Goal: Transaction & Acquisition: Purchase product/service

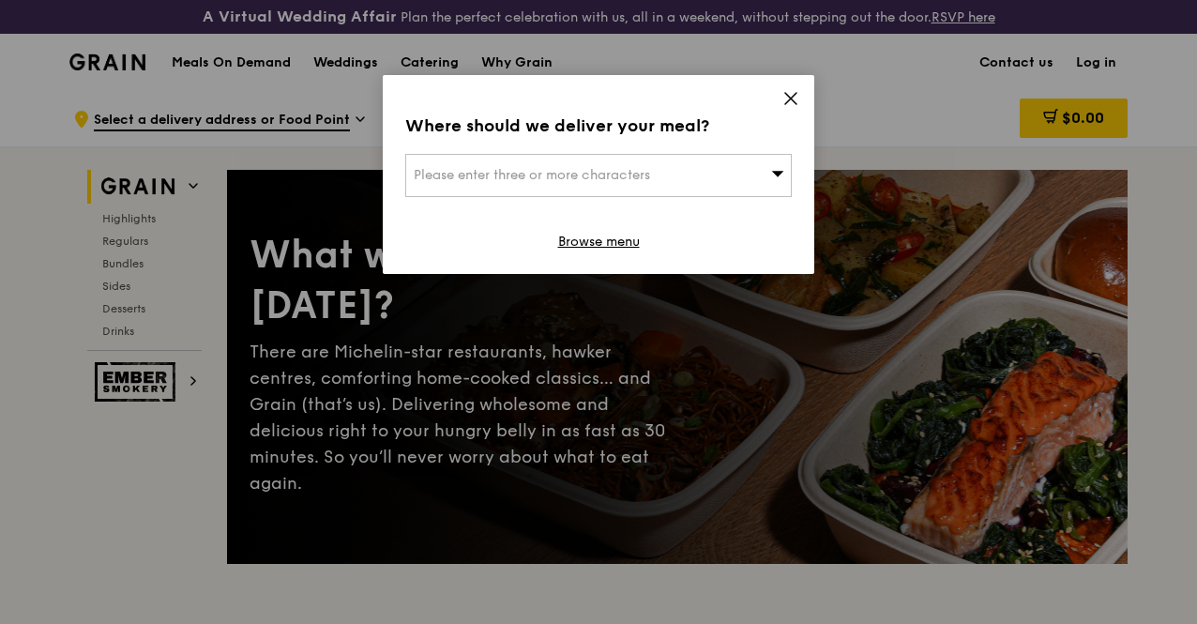
click at [795, 91] on icon at bounding box center [790, 98] width 17 height 17
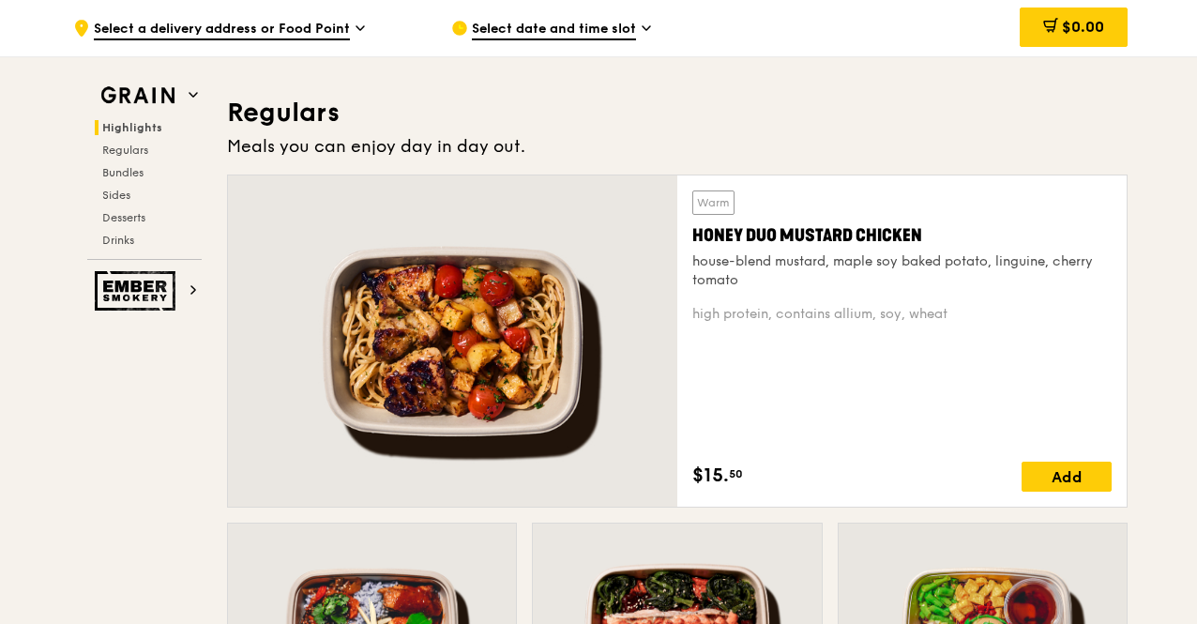
scroll to position [1220, 0]
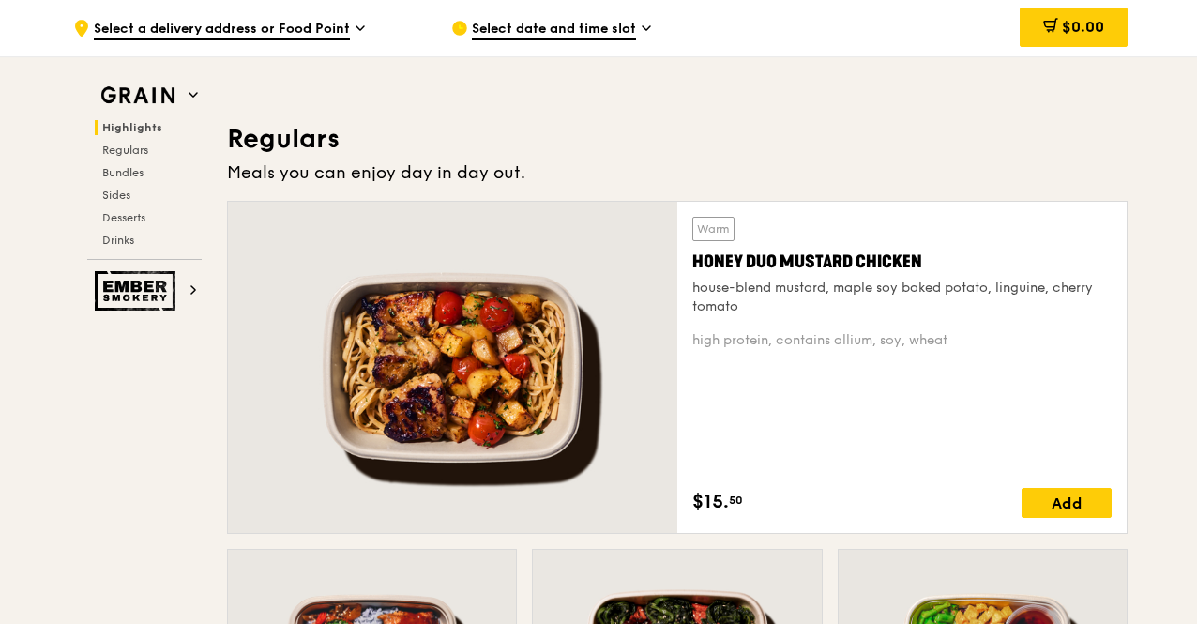
drag, startPoint x: 927, startPoint y: 269, endPoint x: 692, endPoint y: 275, distance: 234.6
click at [692, 275] on div "Honey Duo Mustard Chicken" at bounding box center [901, 262] width 419 height 26
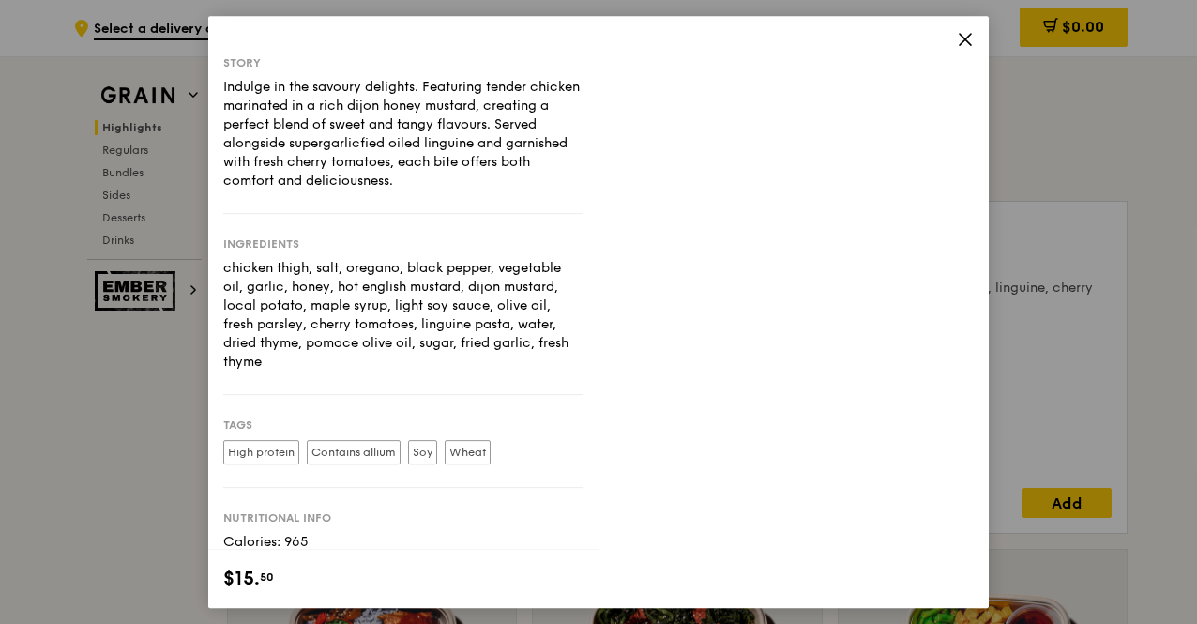
copy div "Honey Duo Mustard Chicken"
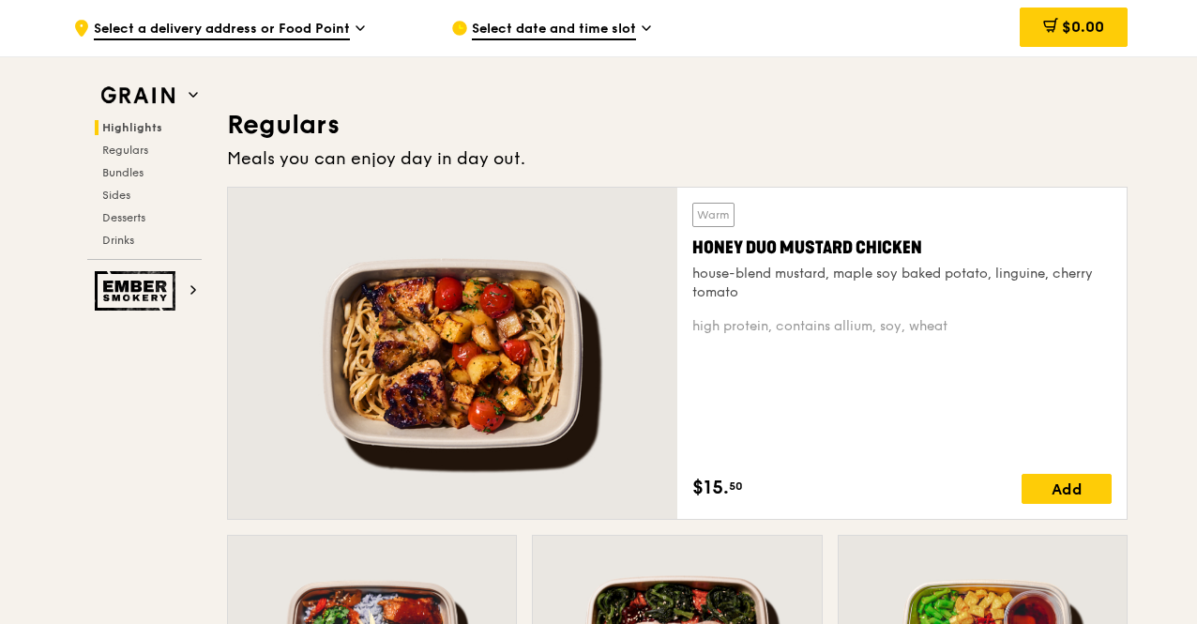
scroll to position [1501, 0]
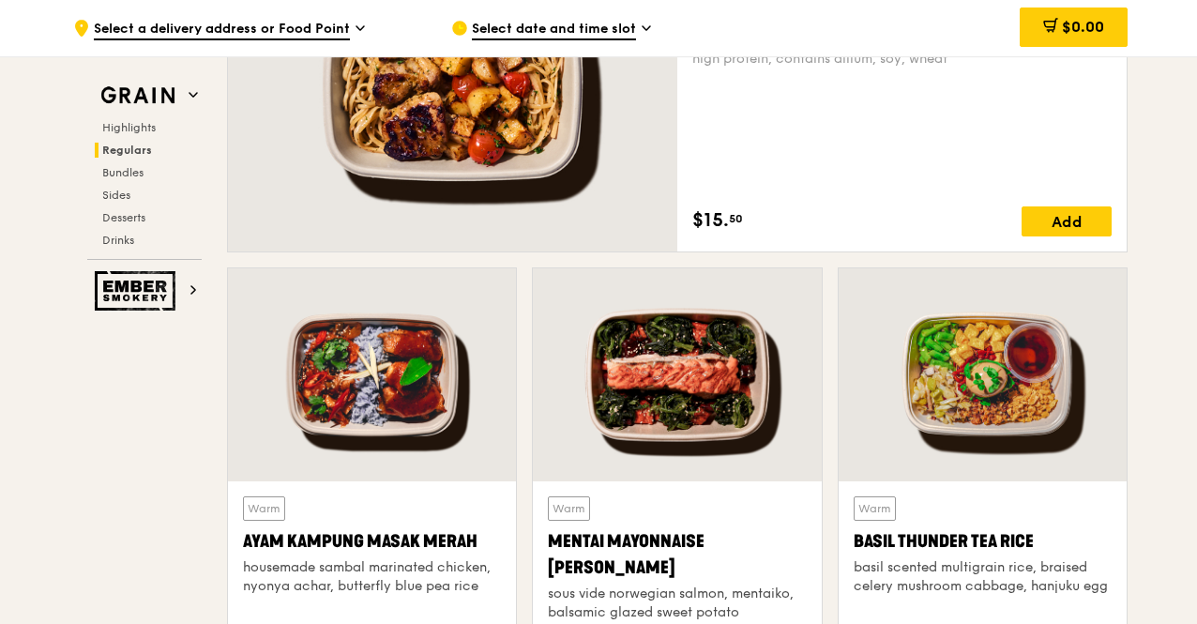
drag, startPoint x: 623, startPoint y: 575, endPoint x: 536, endPoint y: 553, distance: 90.1
click at [536, 553] on div "Warm Mentai Mayonnaise Aburi Salmon sous vide norwegian salmon, mentaiko, balsa…" at bounding box center [677, 607] width 288 height 252
copy div "Mentai Mayonnaise [PERSON_NAME]"
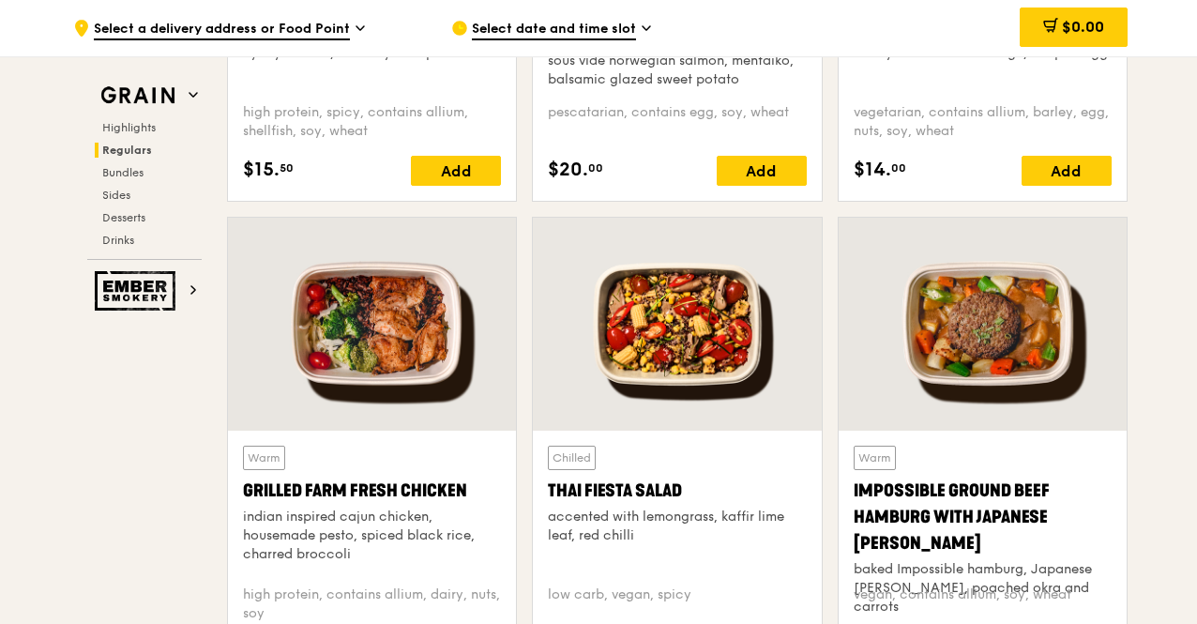
scroll to position [2064, 0]
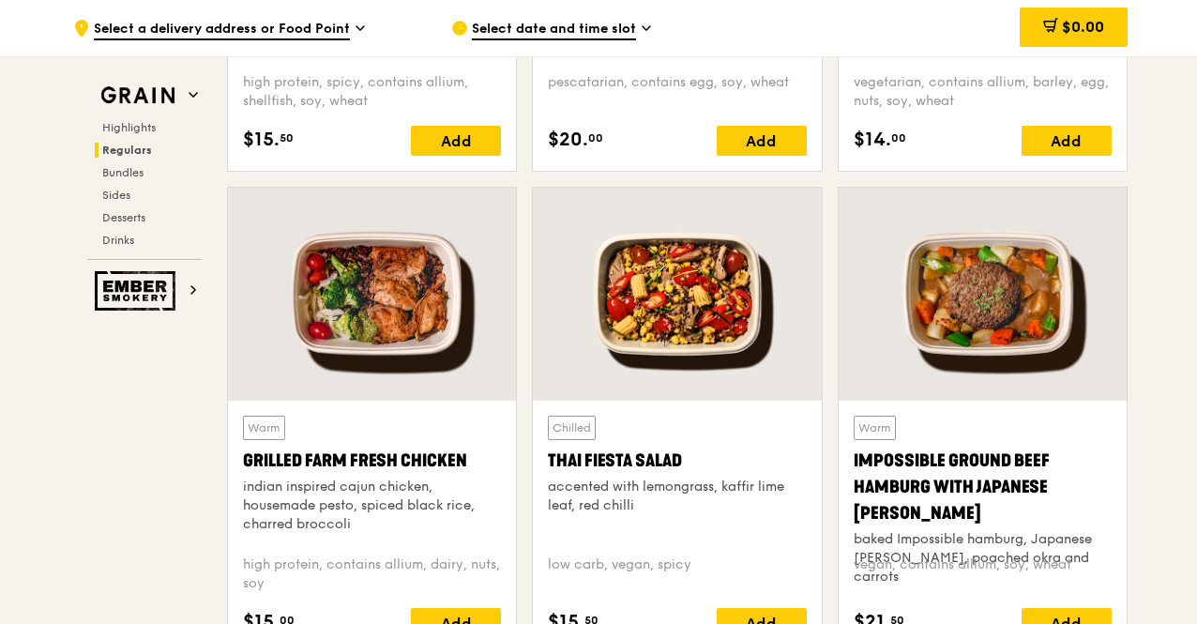
drag, startPoint x: 474, startPoint y: 468, endPoint x: 234, endPoint y: 469, distance: 240.2
click at [234, 469] on div "Warm Grilled Farm Fresh Chicken indian inspired cajun chicken, housemade pesto,…" at bounding box center [372, 527] width 288 height 252
copy div "Grilled Farm Fresh Chicken"
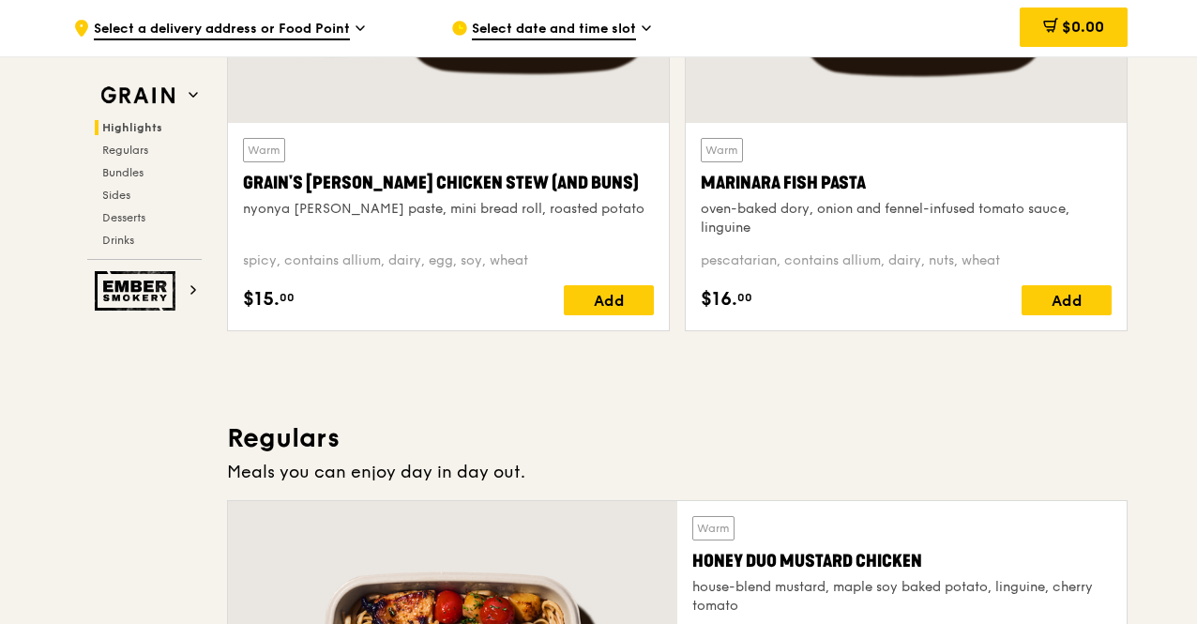
scroll to position [751, 0]
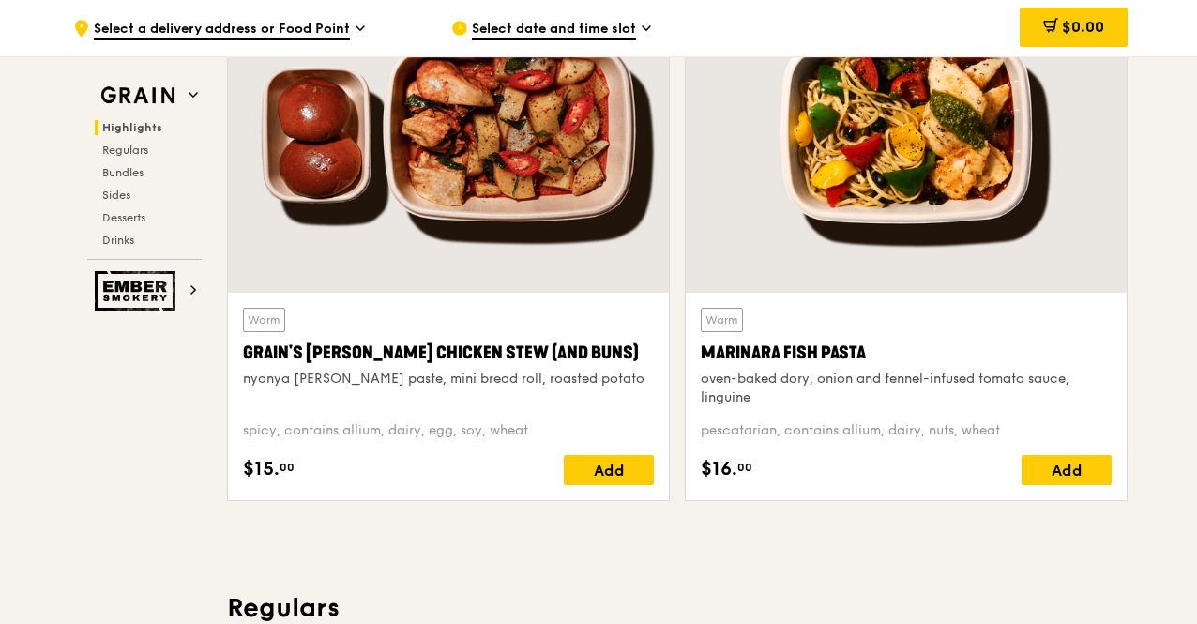
drag, startPoint x: 878, startPoint y: 358, endPoint x: 699, endPoint y: 376, distance: 180.1
click at [699, 376] on div "Warm Marinara Fish Pasta oven-baked dory, onion and fennel-infused tomato sauce…" at bounding box center [906, 396] width 441 height 207
copy div "Marinara Fish Pasta"
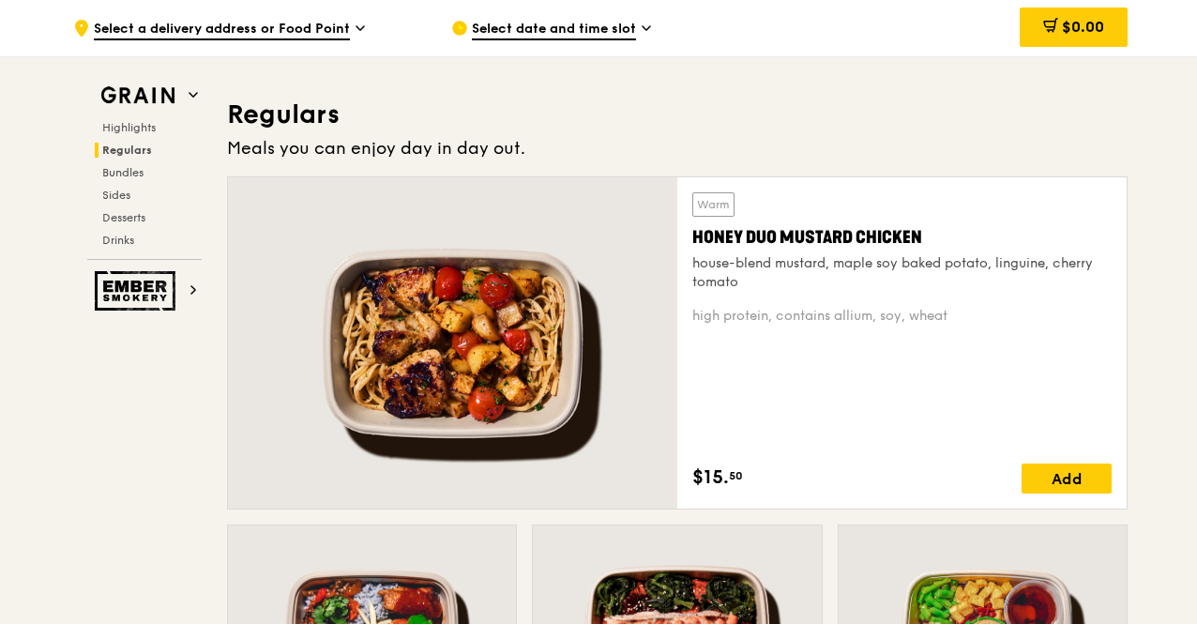
scroll to position [1220, 0]
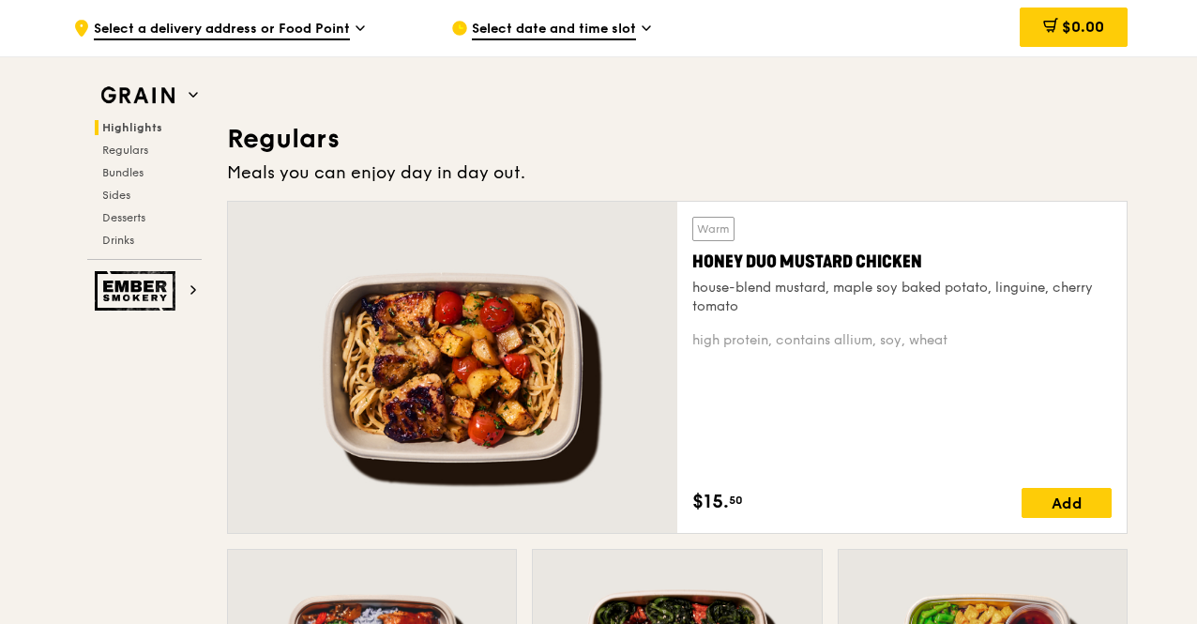
click at [800, 303] on div "house-blend mustard, maple soy baked potato, linguine, cherry tomato" at bounding box center [901, 298] width 419 height 38
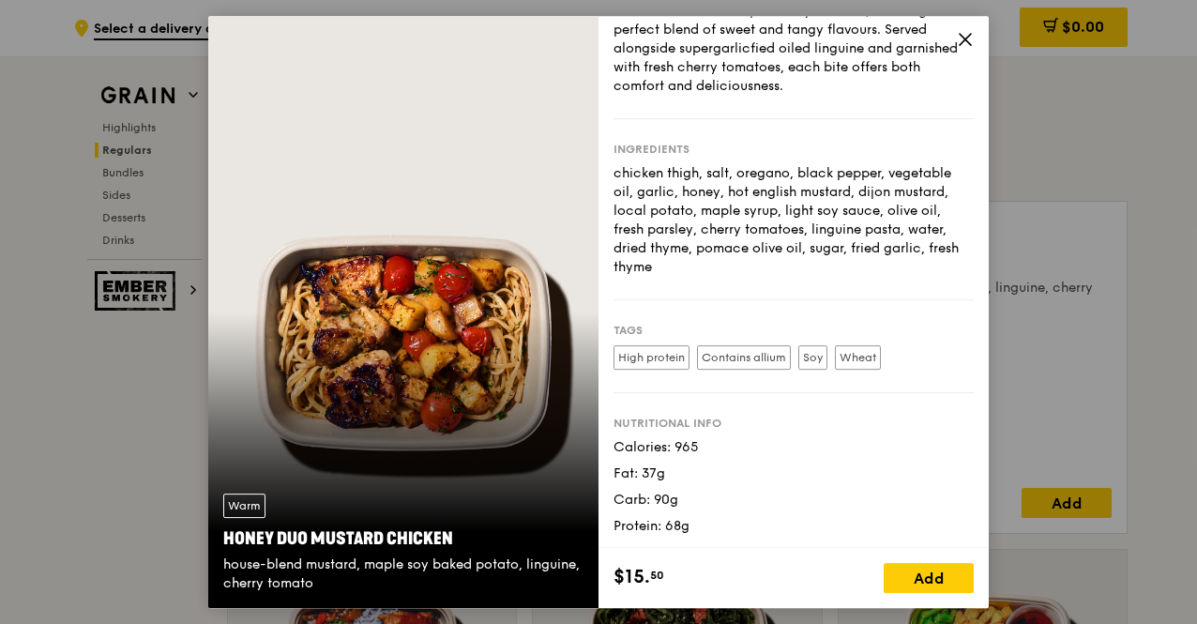
scroll to position [1783, 0]
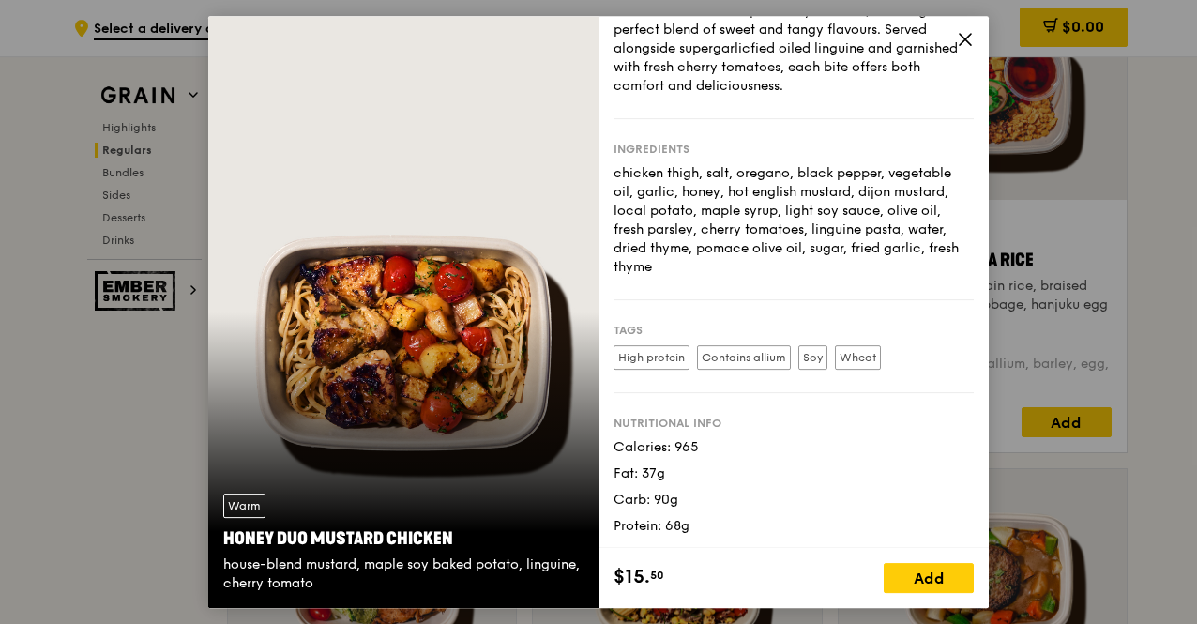
click at [962, 40] on icon at bounding box center [965, 39] width 17 height 17
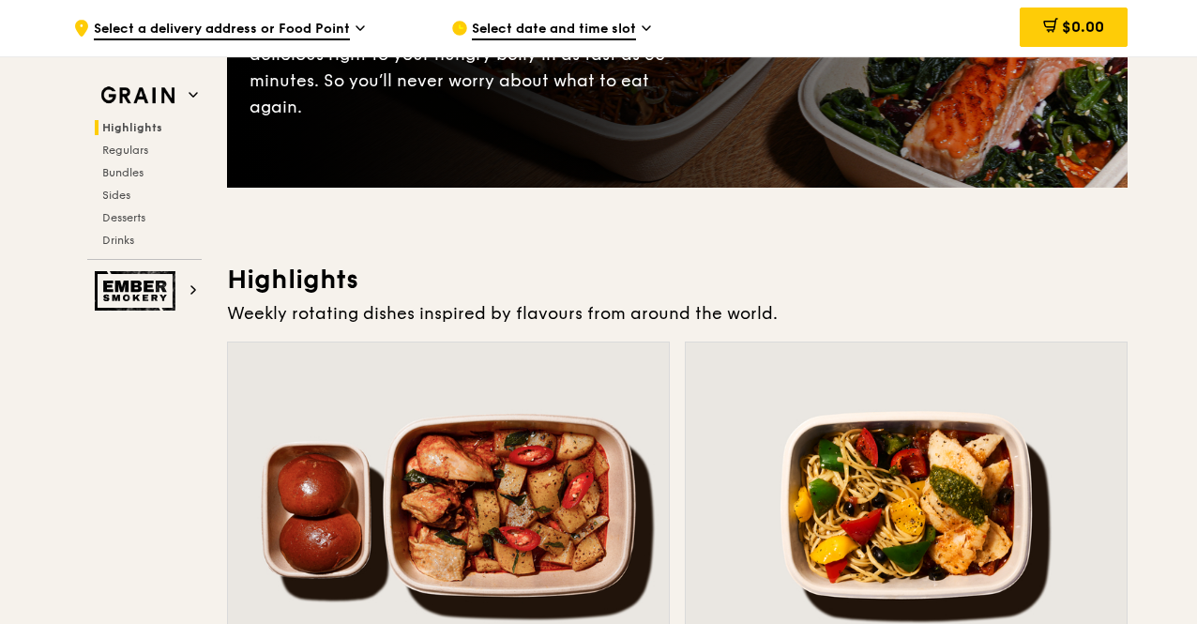
scroll to position [0, 0]
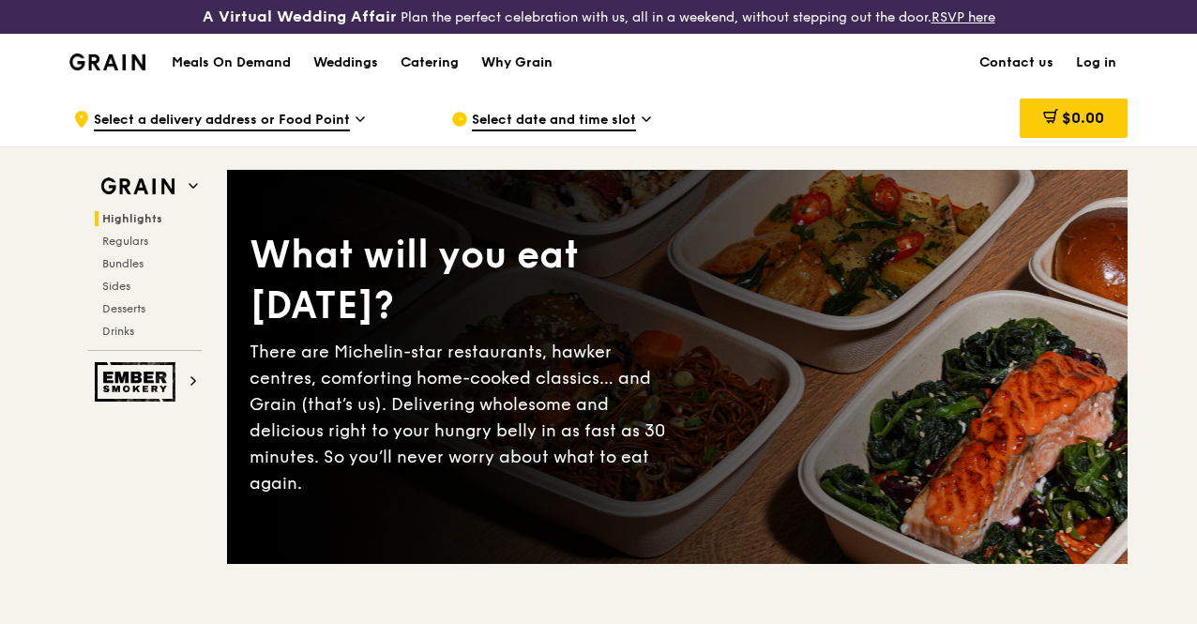
click at [522, 75] on div "Why Grain" at bounding box center [516, 63] width 71 height 56
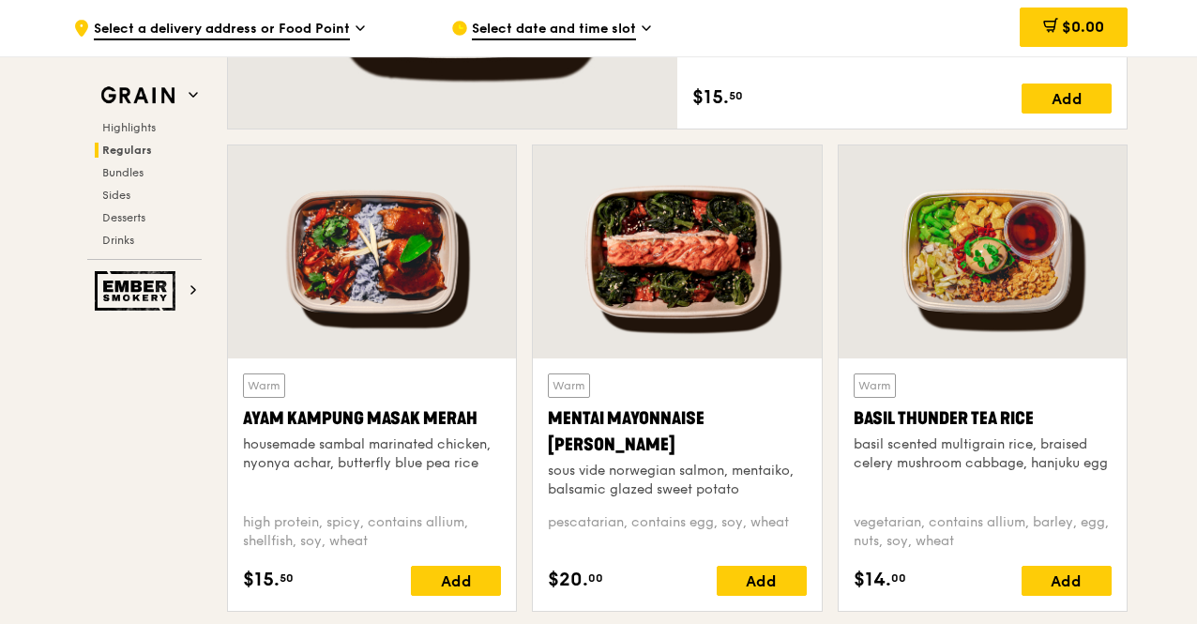
scroll to position [1595, 0]
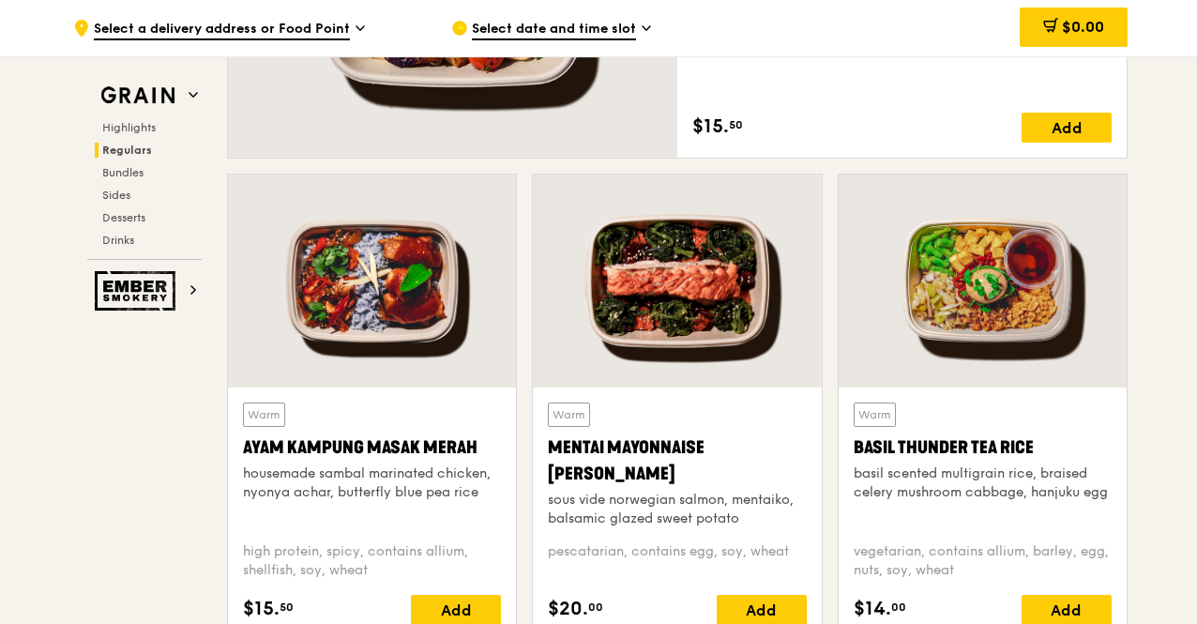
drag, startPoint x: 1036, startPoint y: 451, endPoint x: 844, endPoint y: 471, distance: 192.4
click at [844, 471] on div "Warm Basil Thunder Tea [PERSON_NAME] scented multigrain rice, braised celery mu…" at bounding box center [983, 513] width 288 height 252
copy div "Basil Thunder Tea Rice"
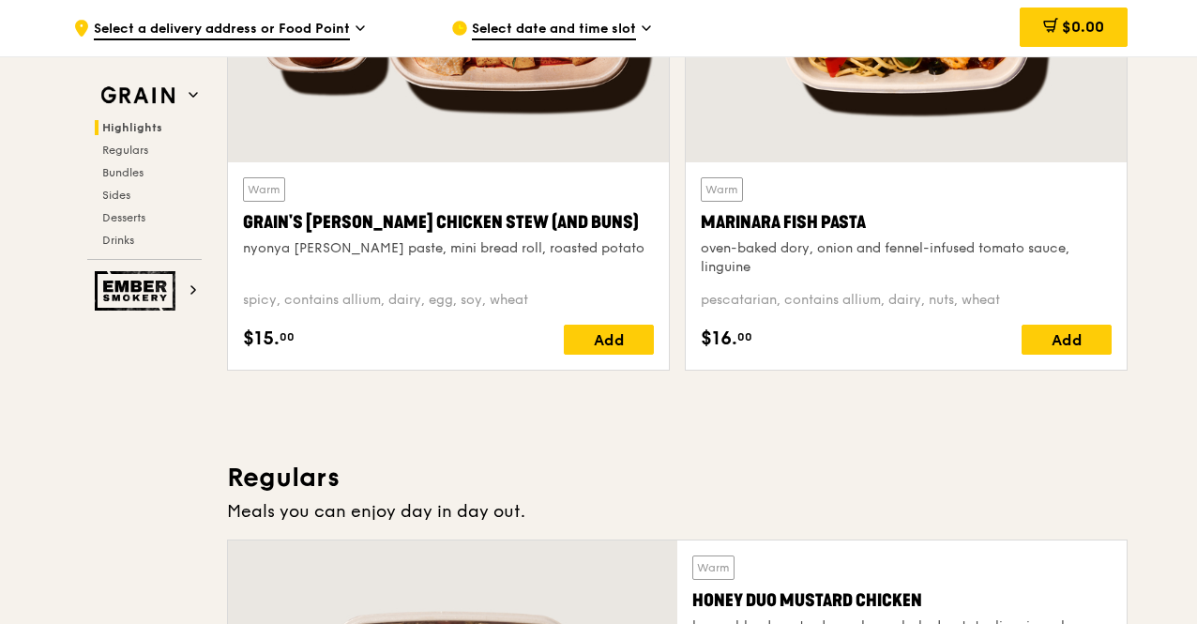
scroll to position [563, 0]
